Goal: Transaction & Acquisition: Download file/media

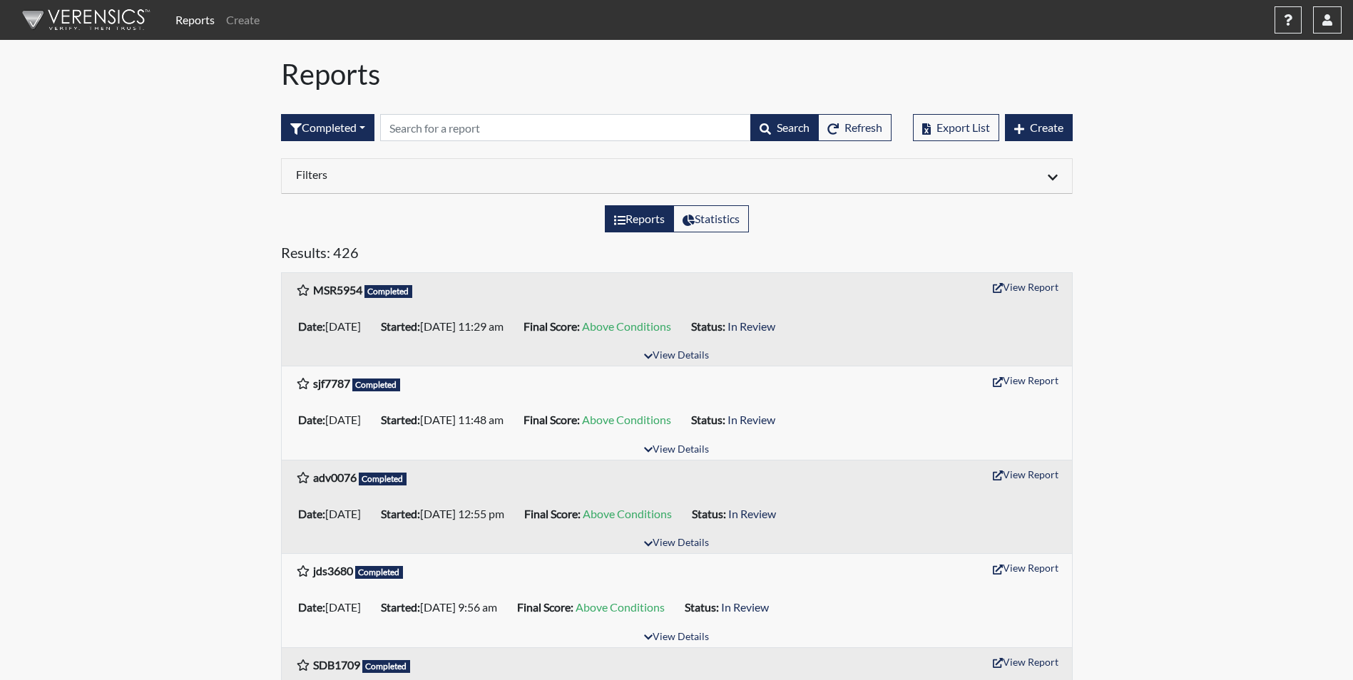
click at [412, 179] on h6 "Filters" at bounding box center [481, 175] width 370 height 14
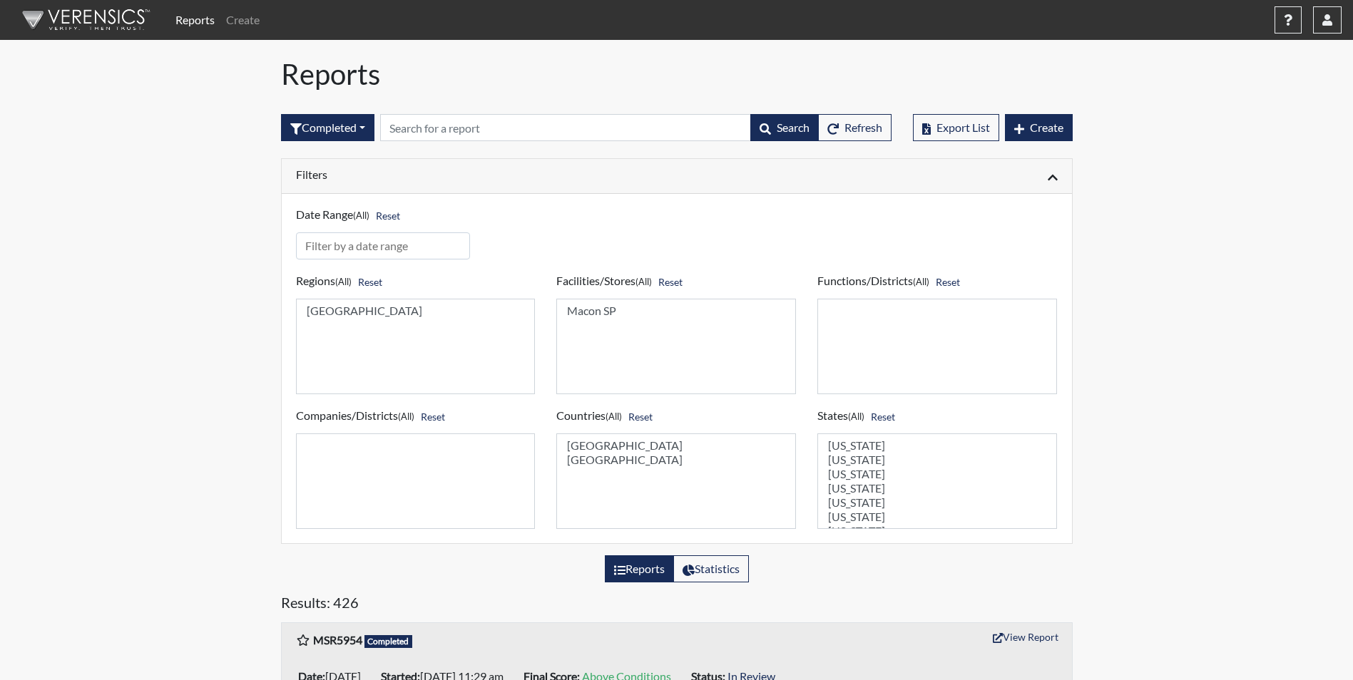
click at [459, 167] on div "Filters" at bounding box center [677, 176] width 790 height 35
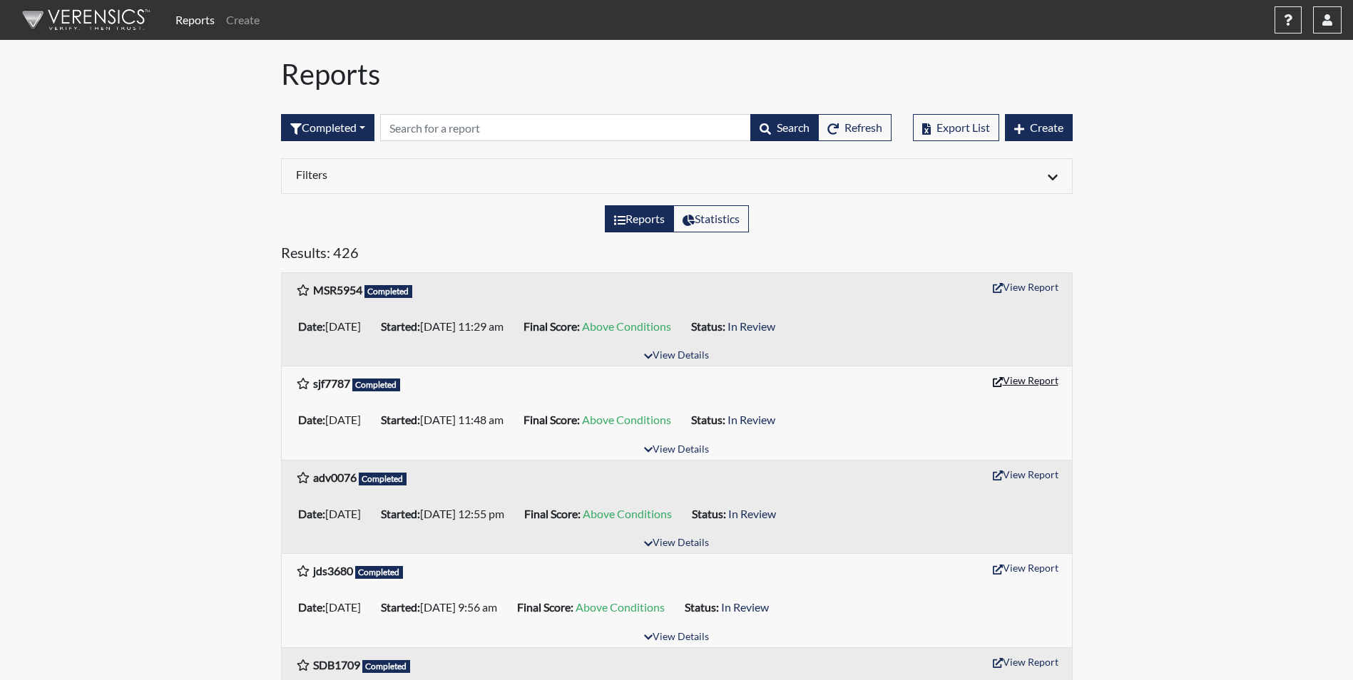
click at [1043, 382] on button "View Report" at bounding box center [1025, 380] width 78 height 22
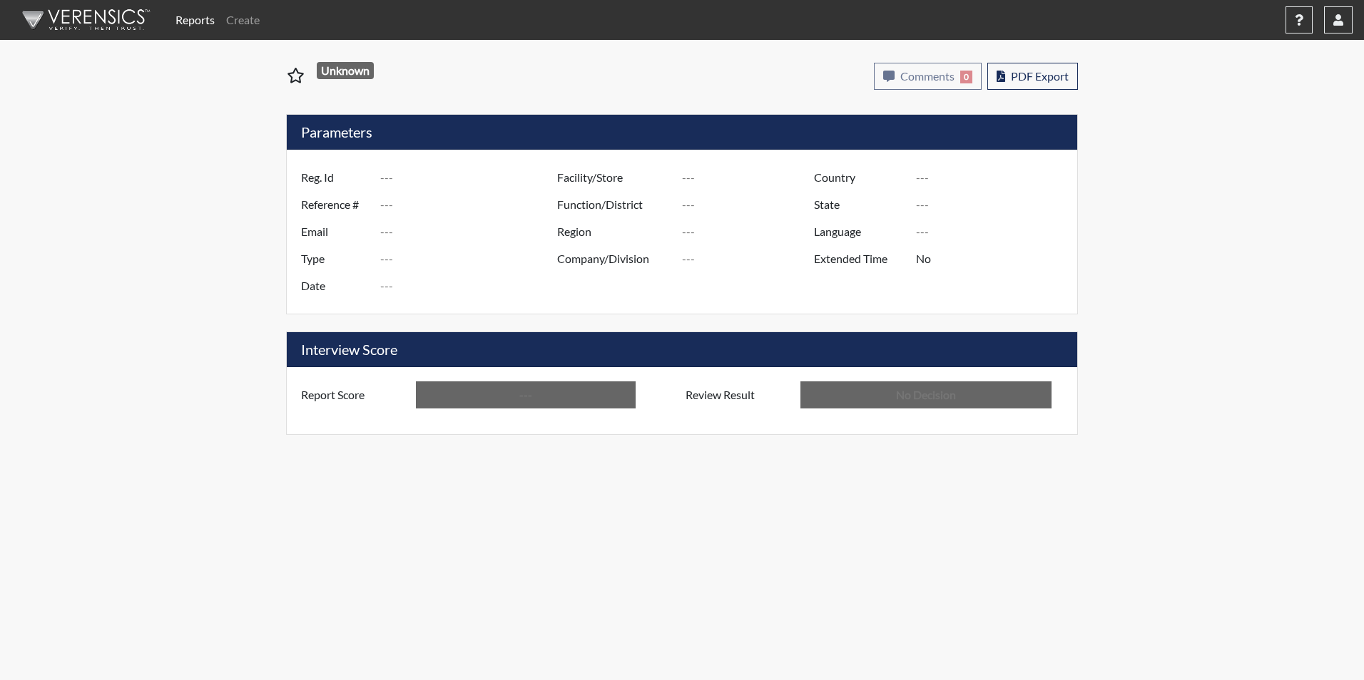
type input "sjf7787"
type input "51312"
type input "---"
type input "Corrections Pre-Employment"
type input "Sep 16, 2025"
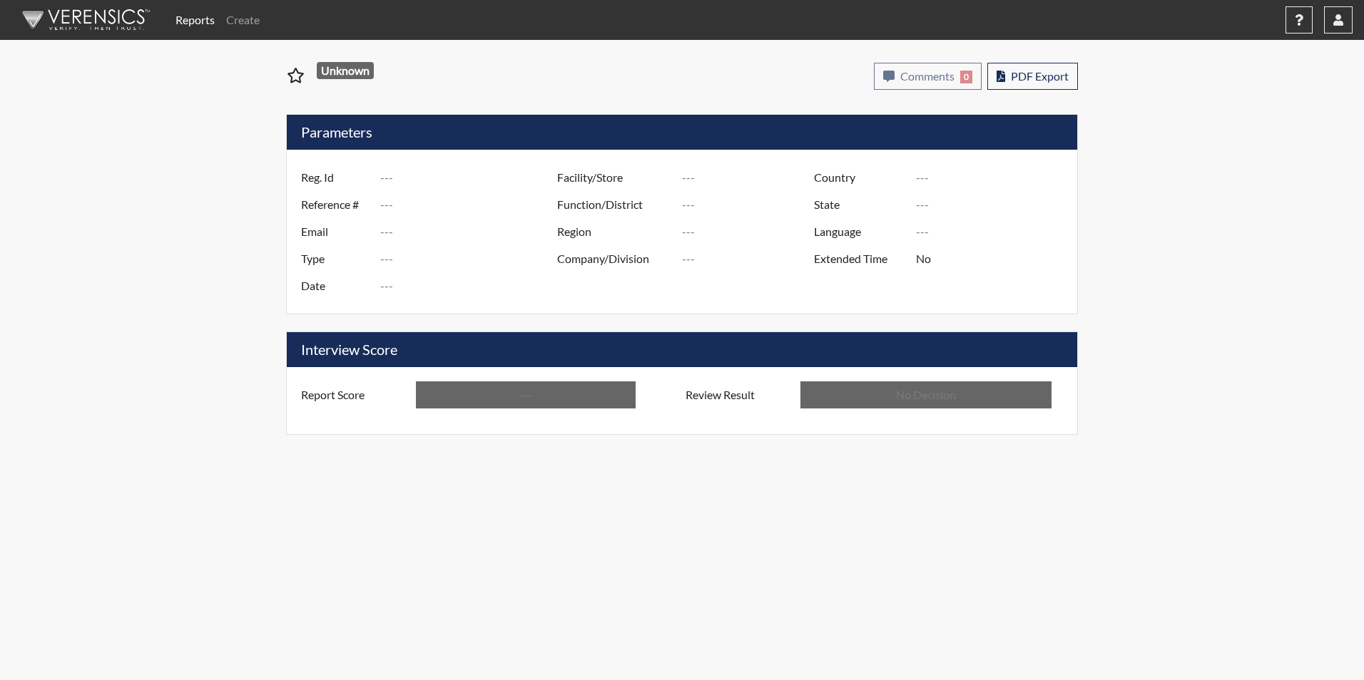
type input "Macon SP"
type input "[GEOGRAPHIC_DATA]"
type input "[US_STATE]"
type input "English"
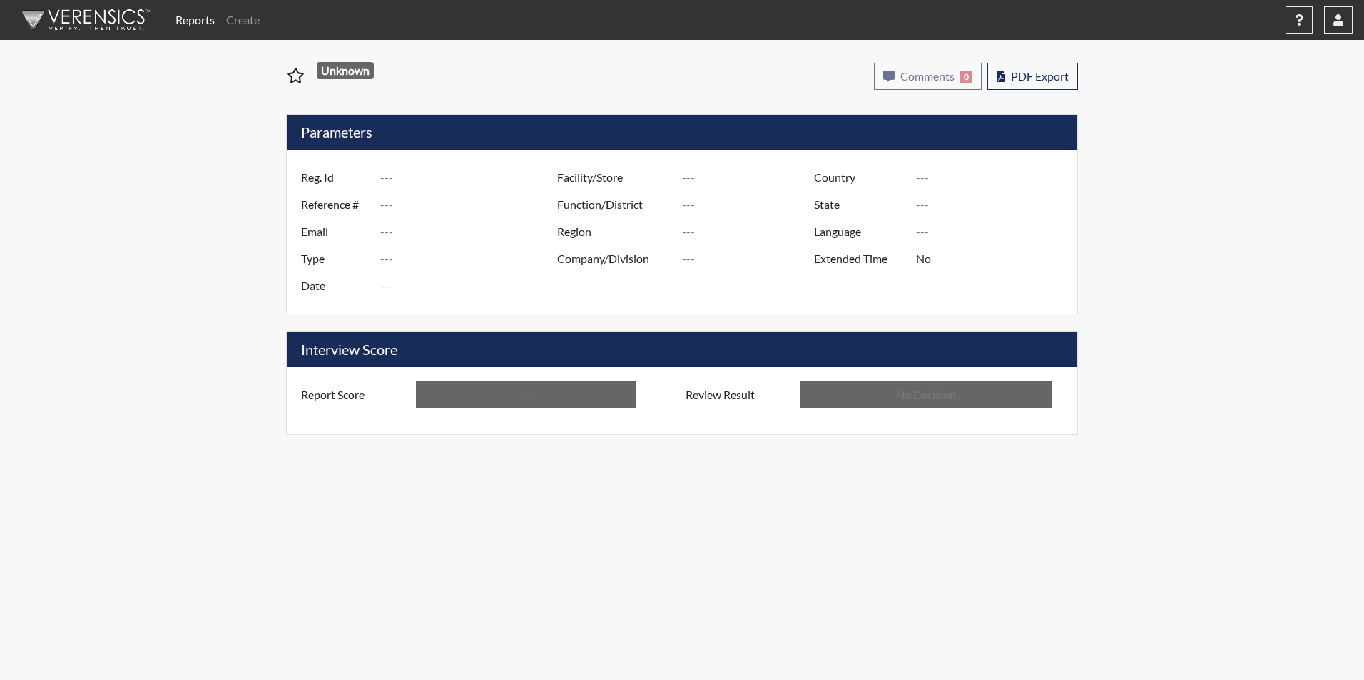
type input "Above Conditions"
type input "In Review"
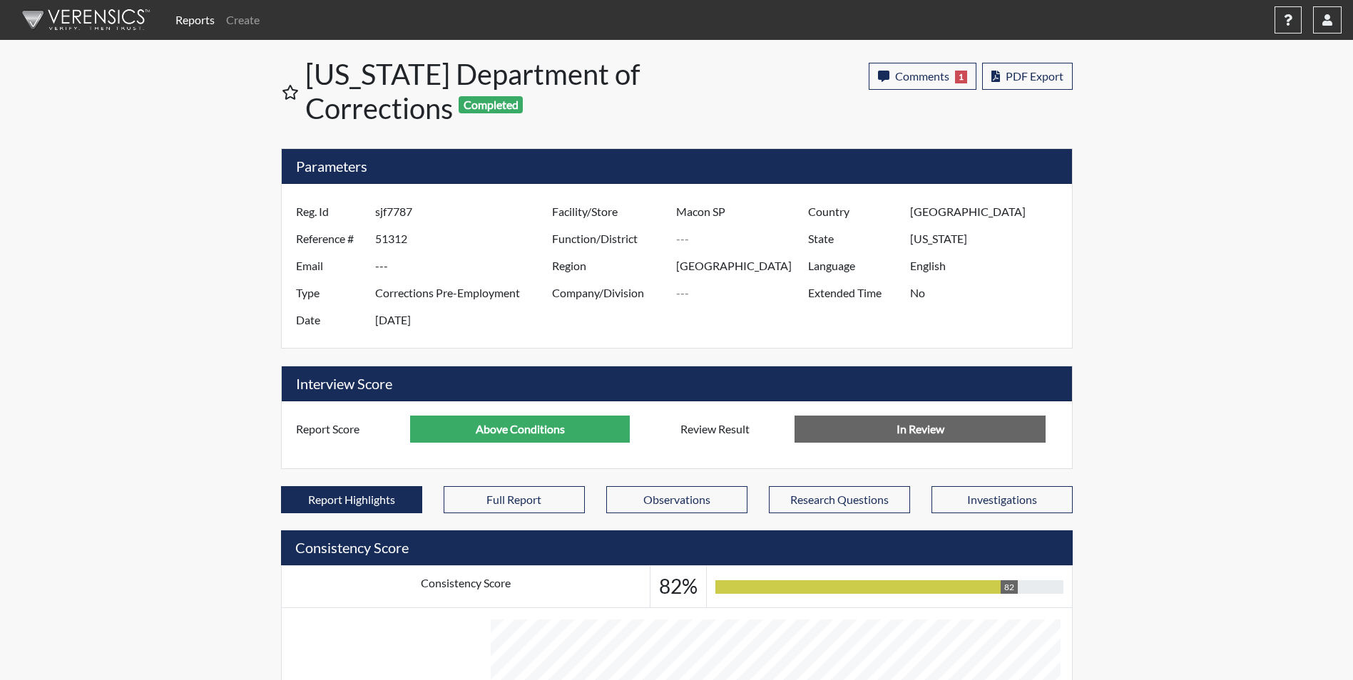
scroll to position [237, 593]
click at [1016, 74] on span "PDF Export" at bounding box center [1035, 76] width 58 height 14
